Goal: Transaction & Acquisition: Subscribe to service/newsletter

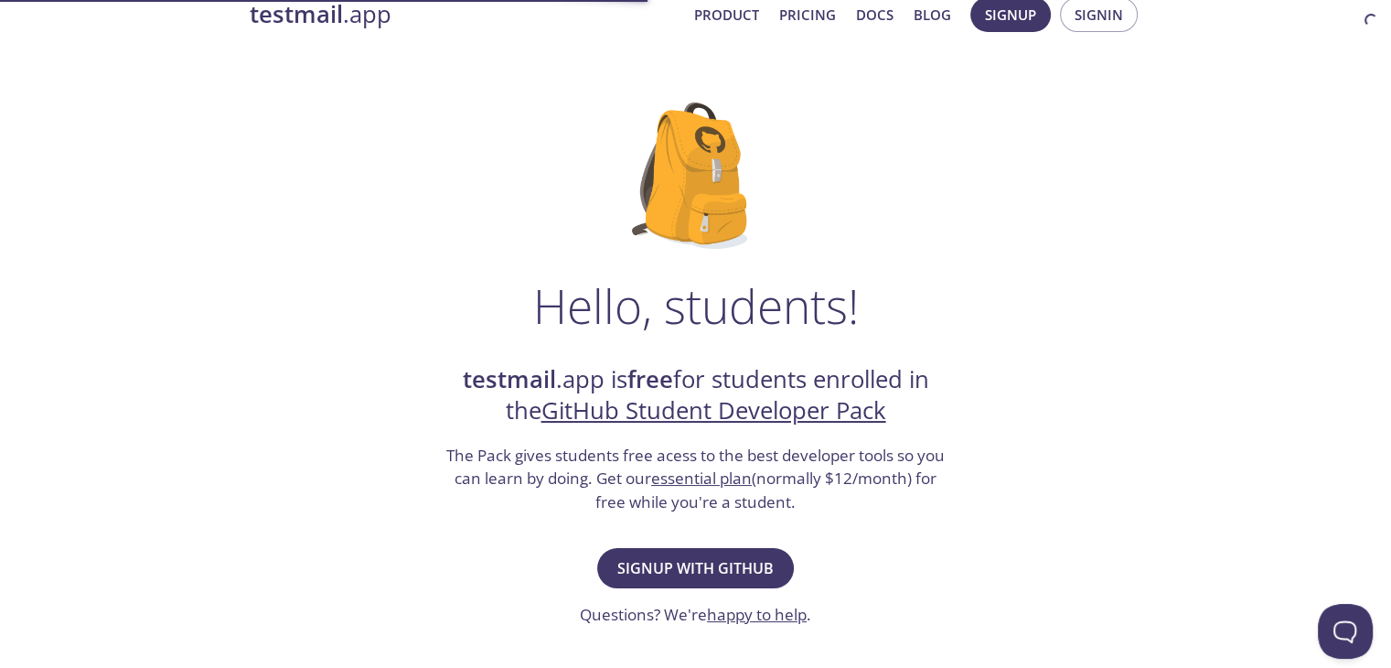
scroll to position [91, 0]
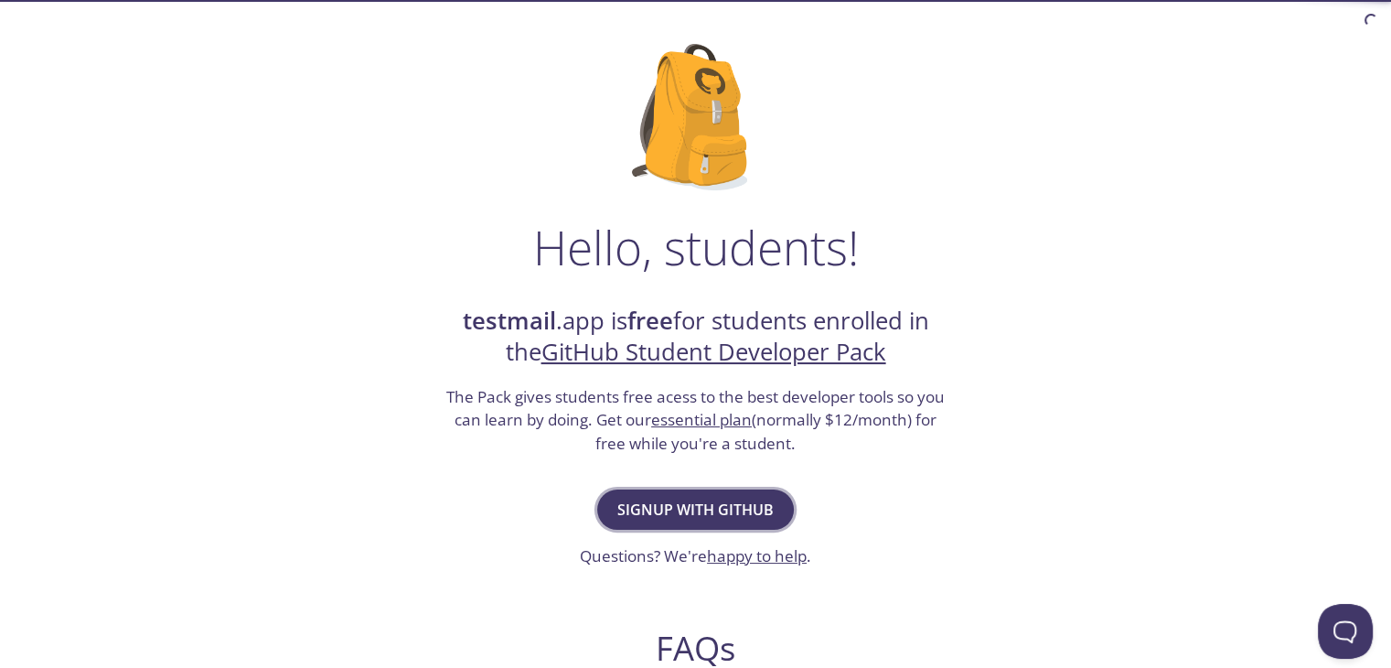
click at [651, 497] on span "Signup with GitHub" at bounding box center [695, 510] width 156 height 26
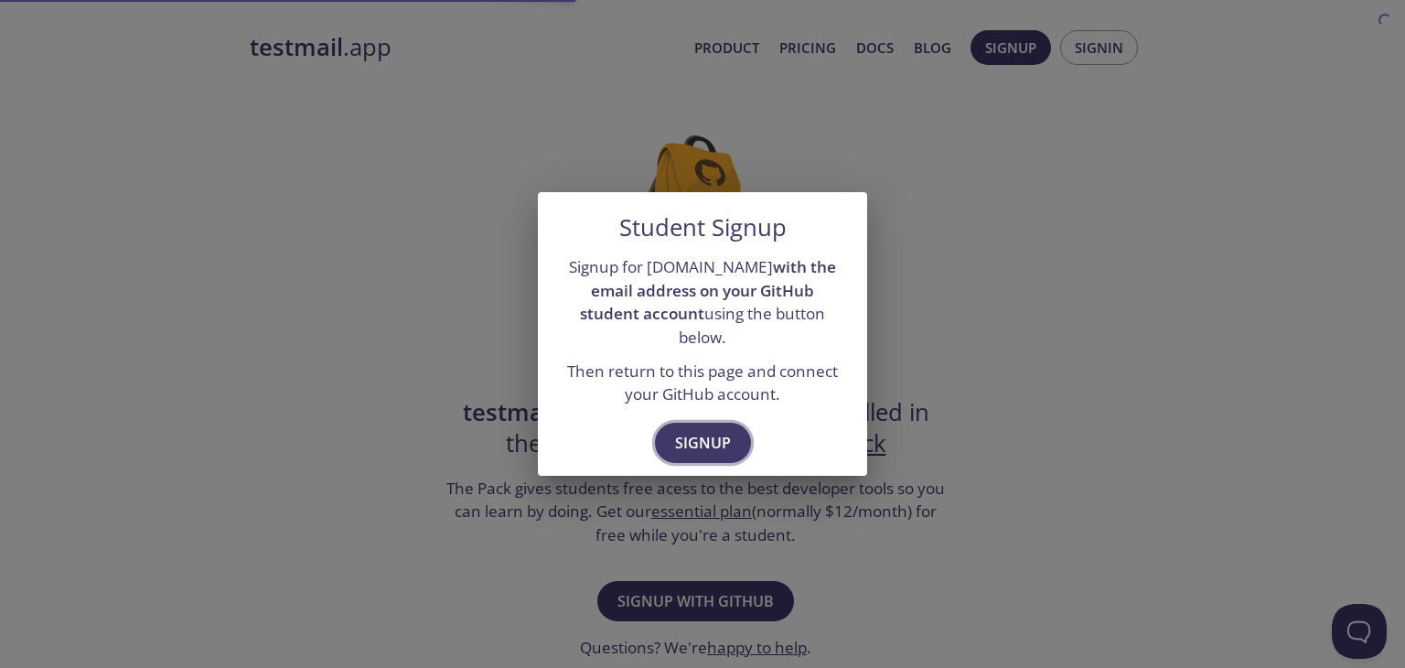
click at [687, 430] on span "Signup" at bounding box center [703, 443] width 56 height 26
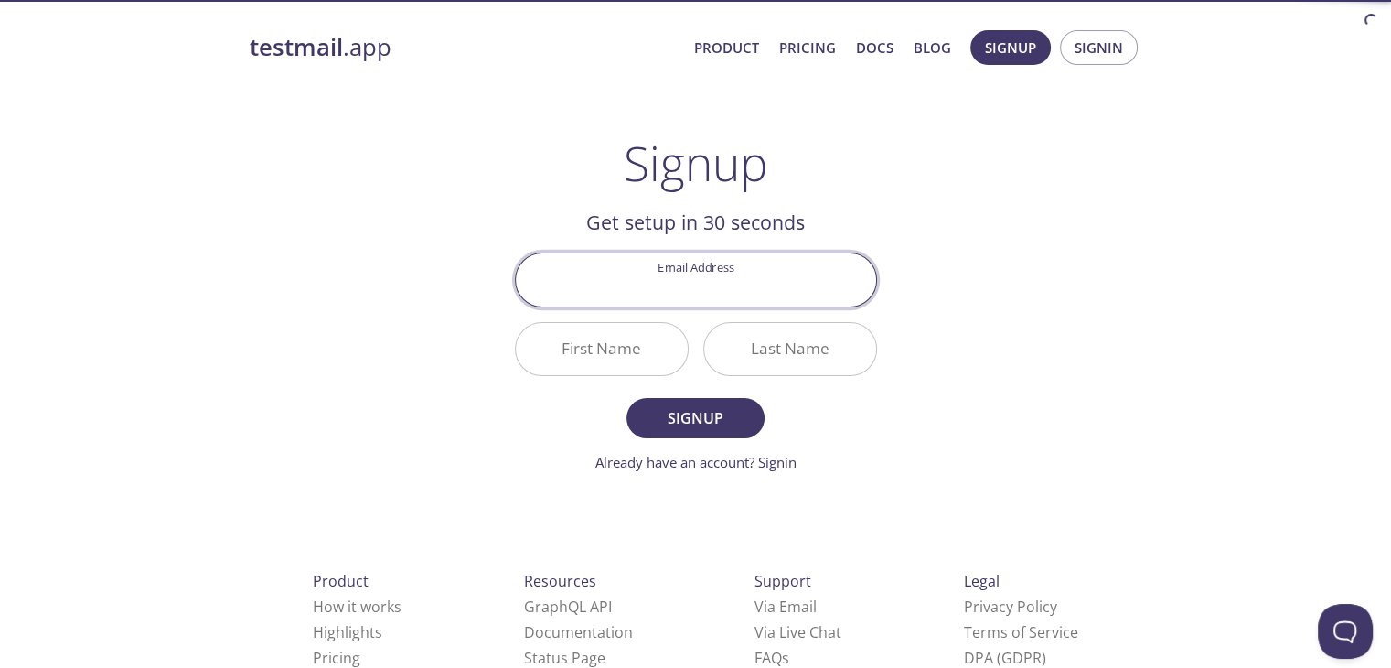
click at [670, 272] on input "Email Address" at bounding box center [696, 279] width 360 height 52
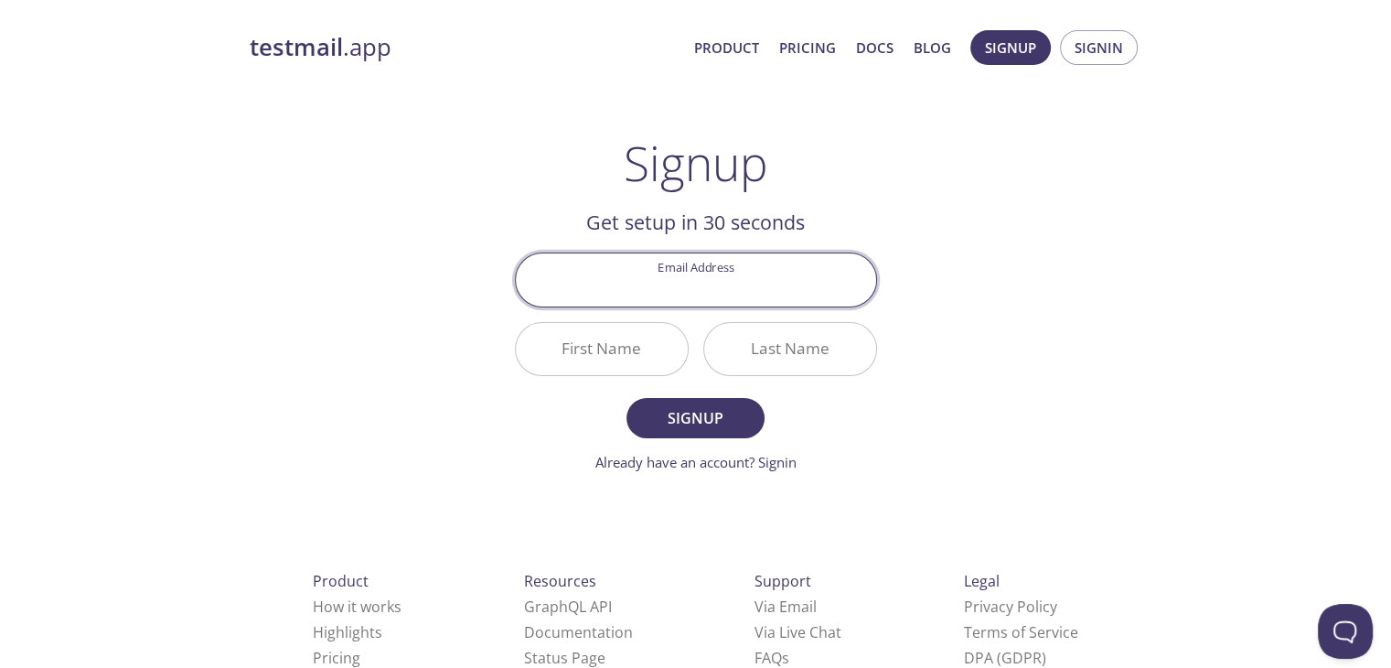
type input "[EMAIL_ADDRESS][DOMAIN_NAME]"
click at [627, 346] on input "First Name" at bounding box center [602, 349] width 172 height 52
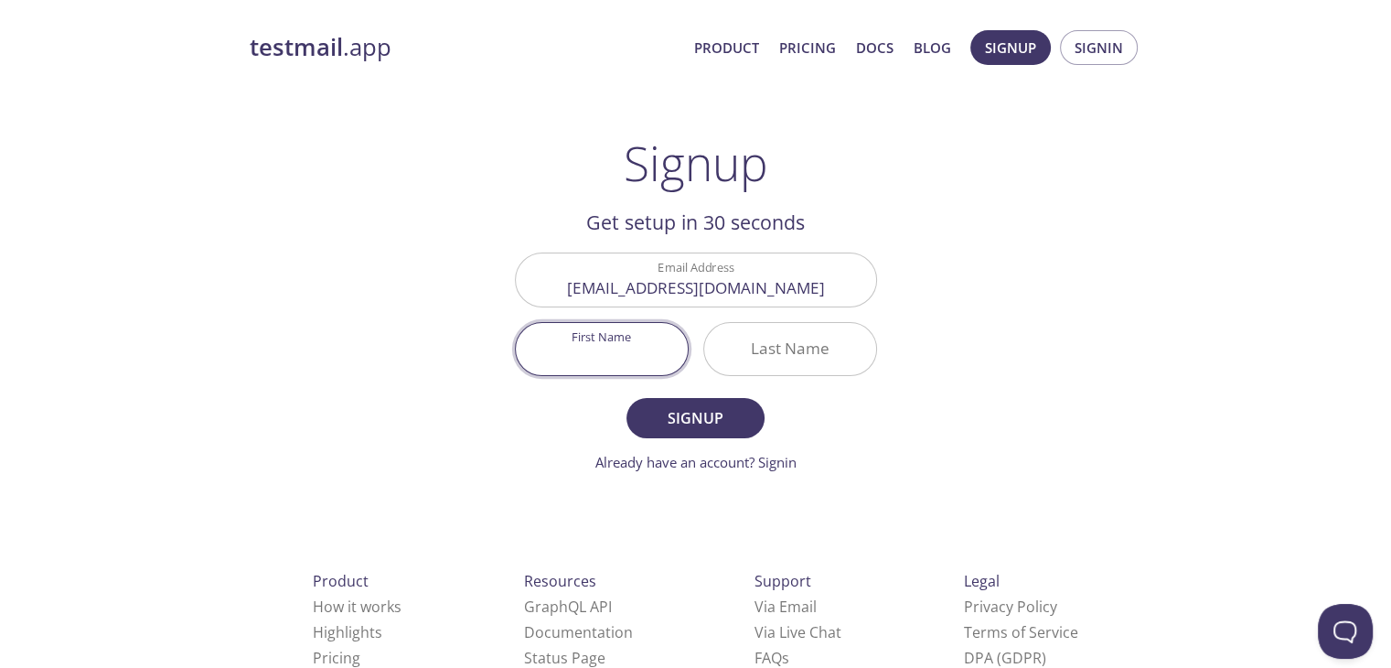
click at [627, 349] on input "First Name" at bounding box center [602, 349] width 172 height 52
type input "Tekin Şerif"
type input "Doğru"
click at [627, 398] on button "Signup" at bounding box center [695, 418] width 137 height 40
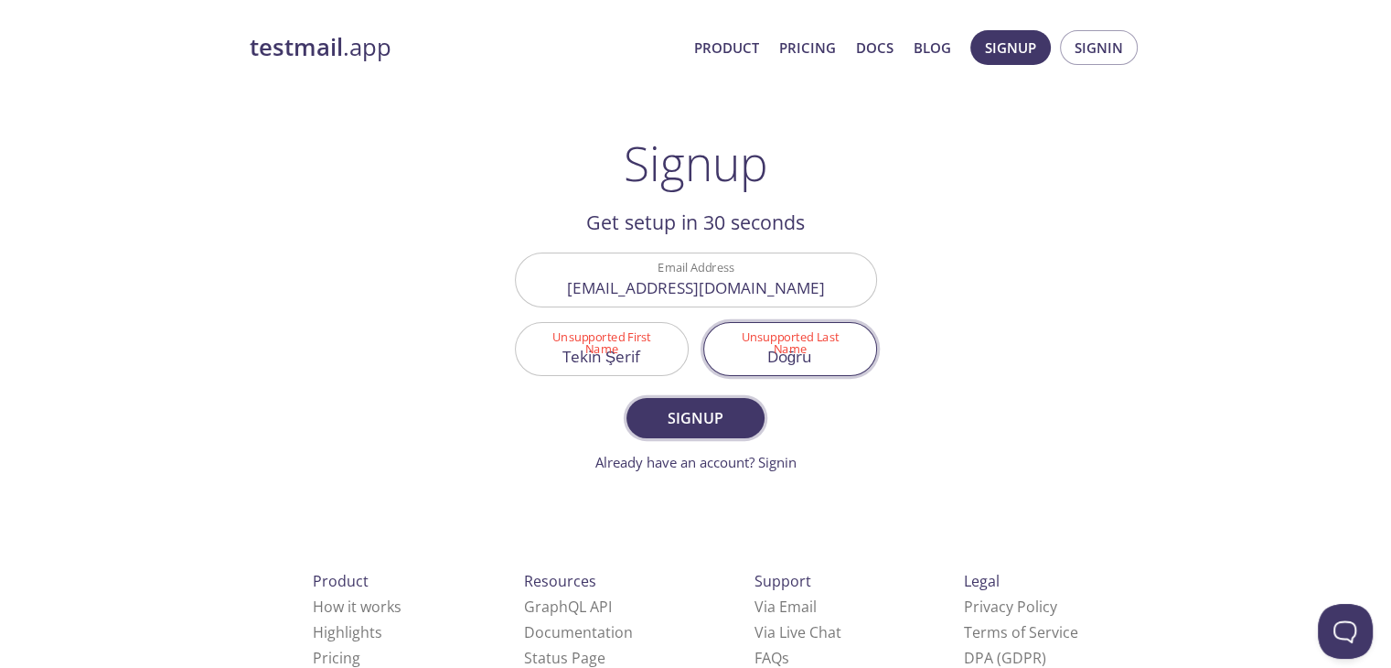
click at [671, 424] on span "Signup" at bounding box center [695, 418] width 97 height 26
click at [626, 369] on input "Tekin Şerif" at bounding box center [602, 349] width 172 height 52
type input "Tekin Serif"
click at [794, 366] on input "Doğru" at bounding box center [790, 349] width 172 height 52
type input "Dogru"
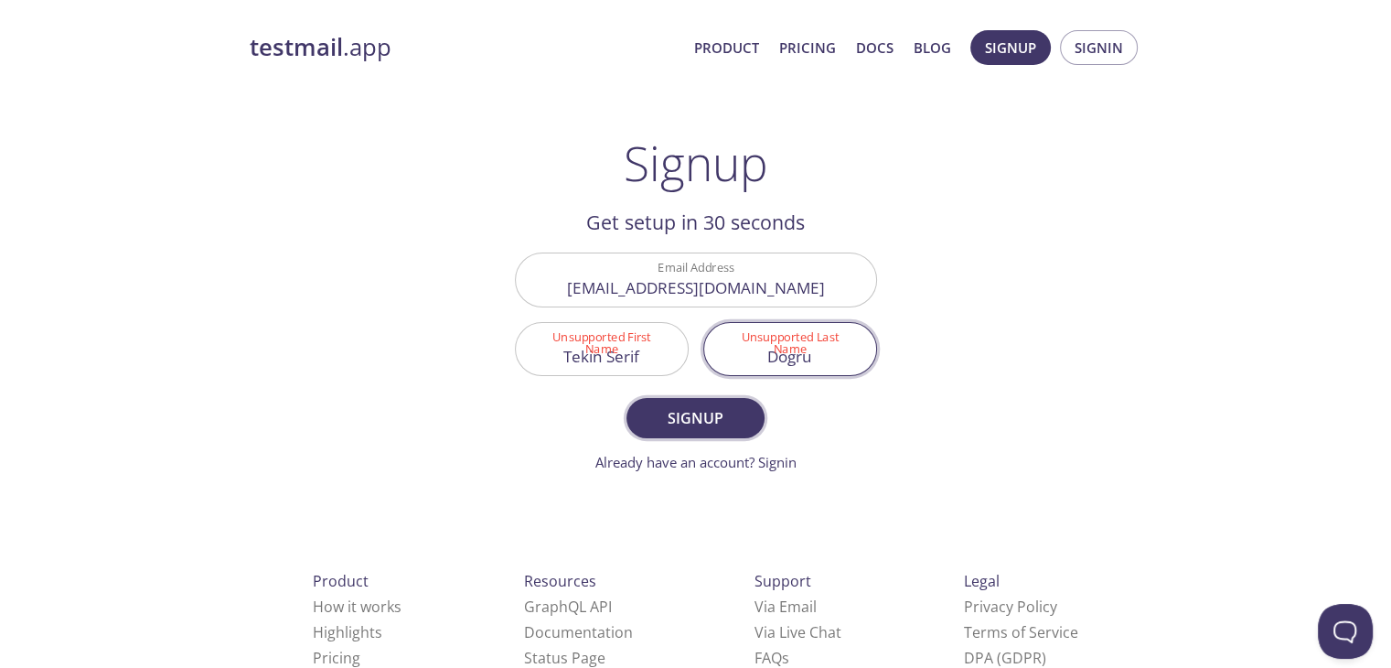
click at [700, 436] on button "Signup" at bounding box center [695, 418] width 137 height 40
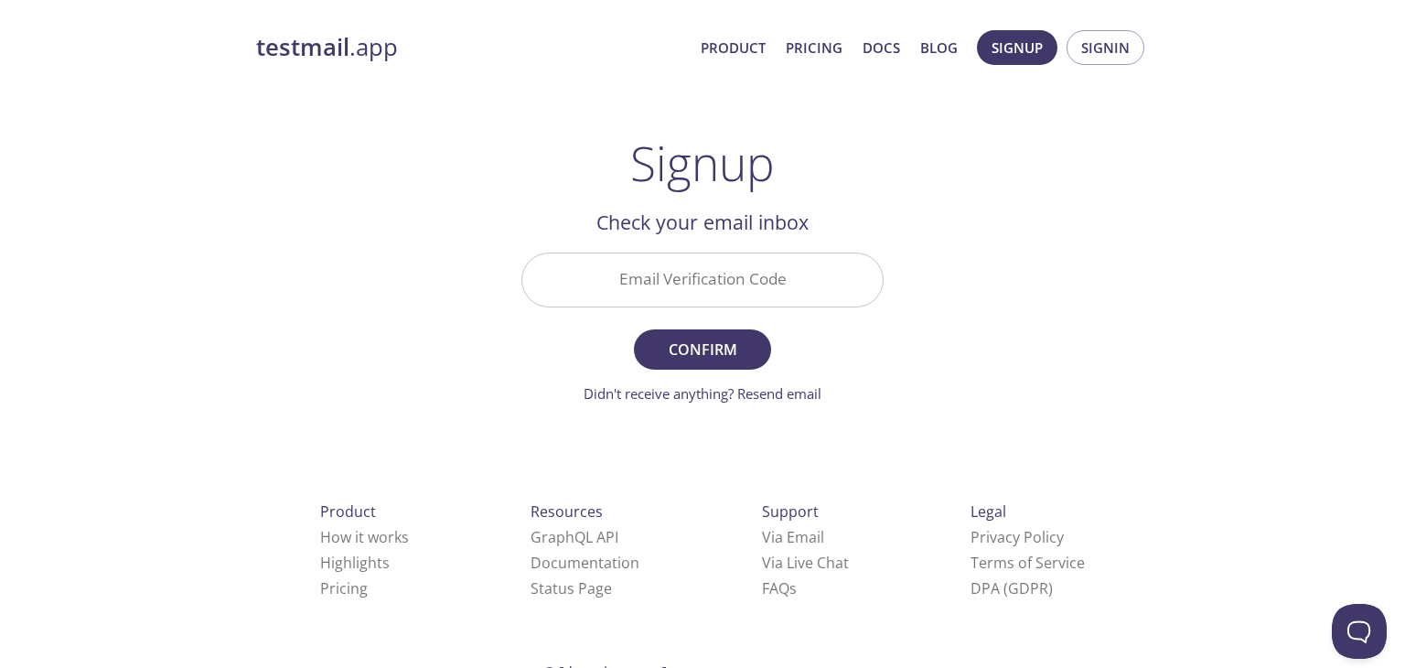
click at [722, 283] on input "Email Verification Code" at bounding box center [702, 279] width 360 height 52
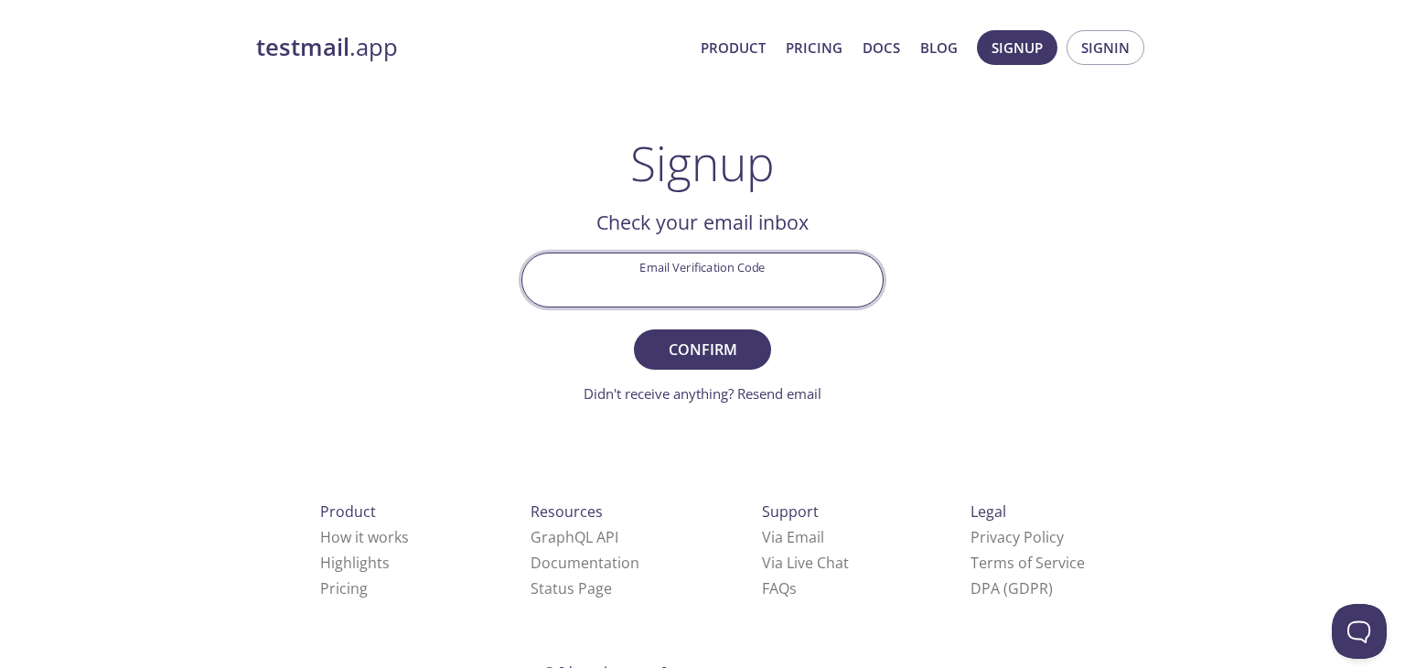
paste input "GB3W44S"
type input "GB3W44S"
click at [693, 346] on span "Confirm" at bounding box center [702, 350] width 97 height 26
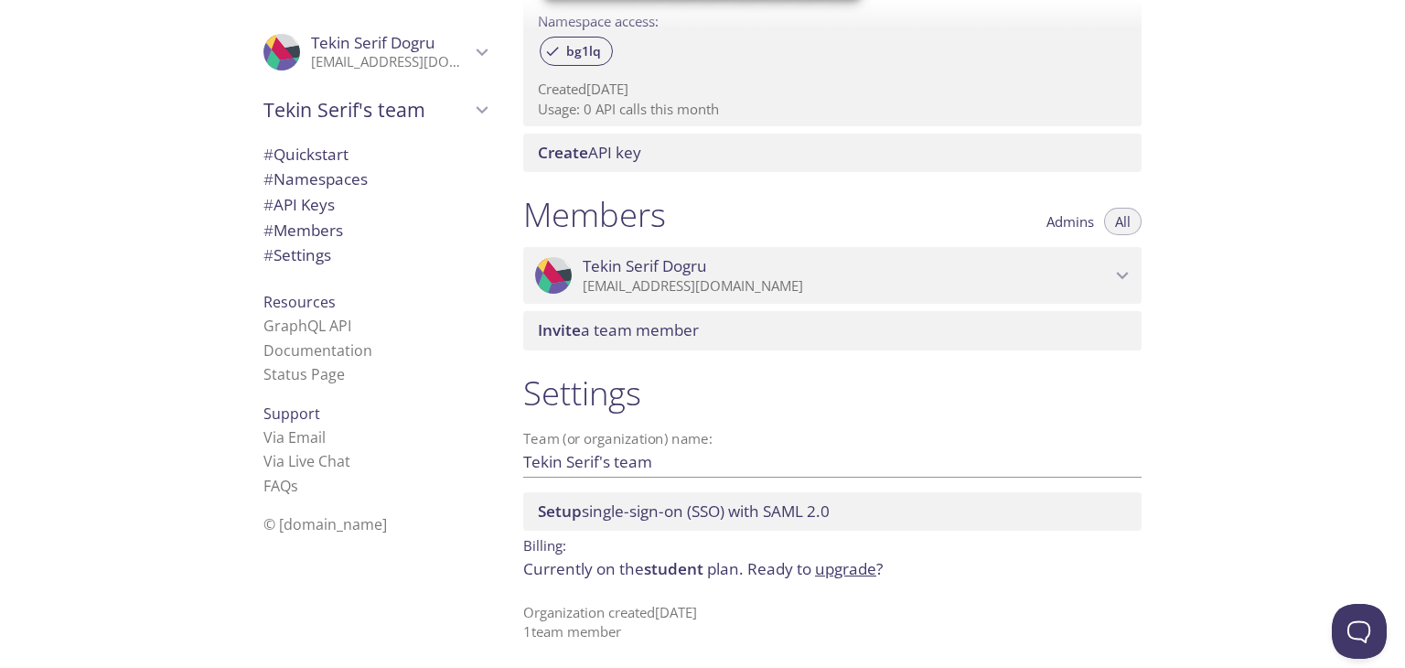
scroll to position [633, 0]
